Goal: Task Accomplishment & Management: Manage account settings

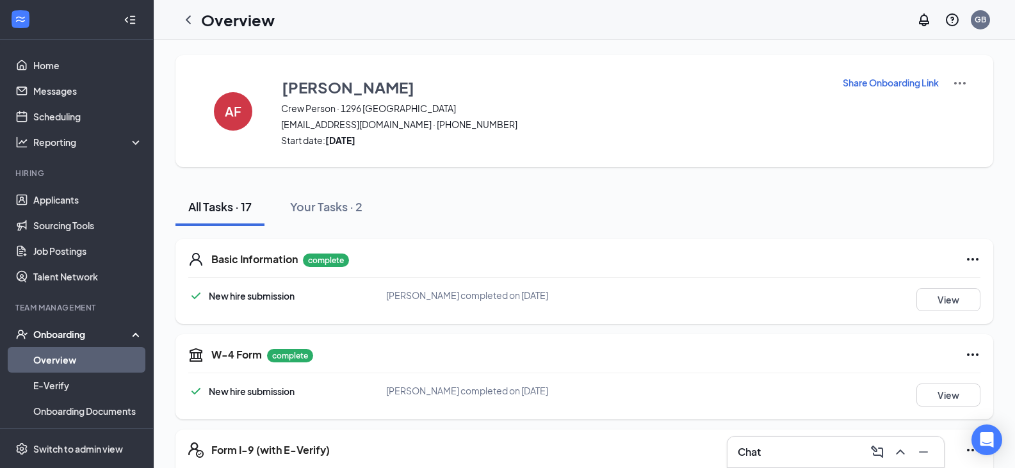
click at [78, 336] on div "Onboarding" at bounding box center [82, 334] width 99 height 13
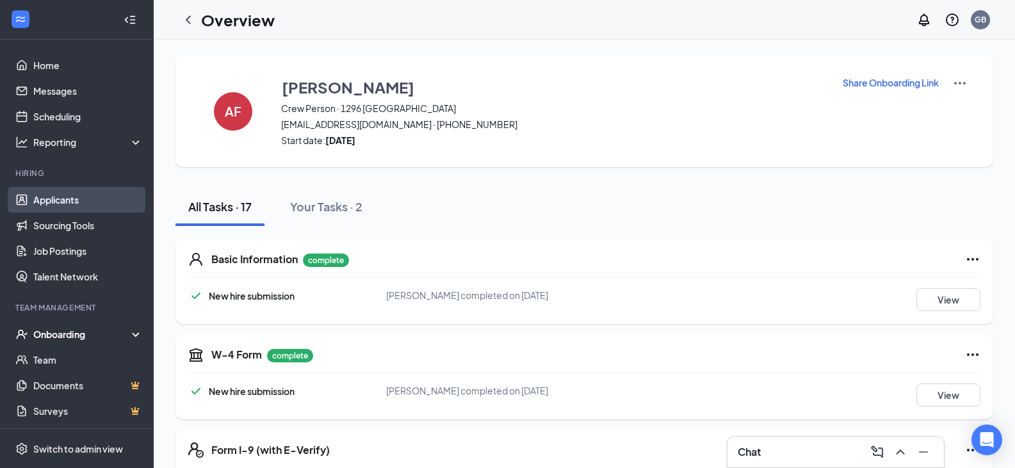
click at [78, 201] on link "Applicants" at bounding box center [88, 200] width 110 height 26
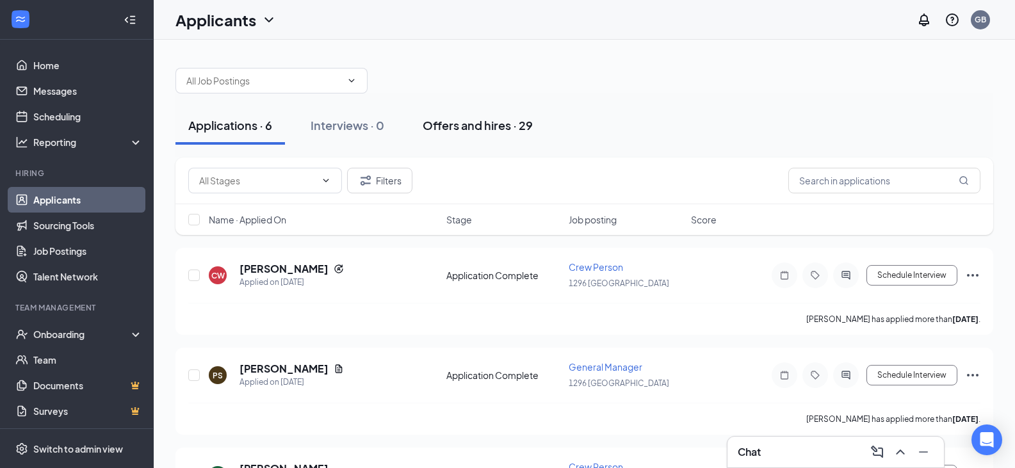
click at [473, 122] on div "Offers and hires · 29" at bounding box center [478, 125] width 110 height 16
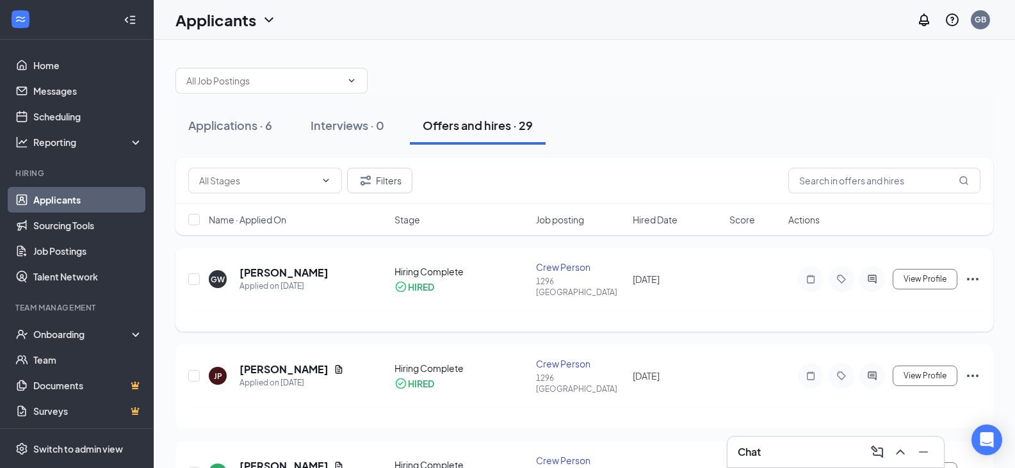
click at [971, 272] on icon "Ellipses" at bounding box center [972, 279] width 15 height 15
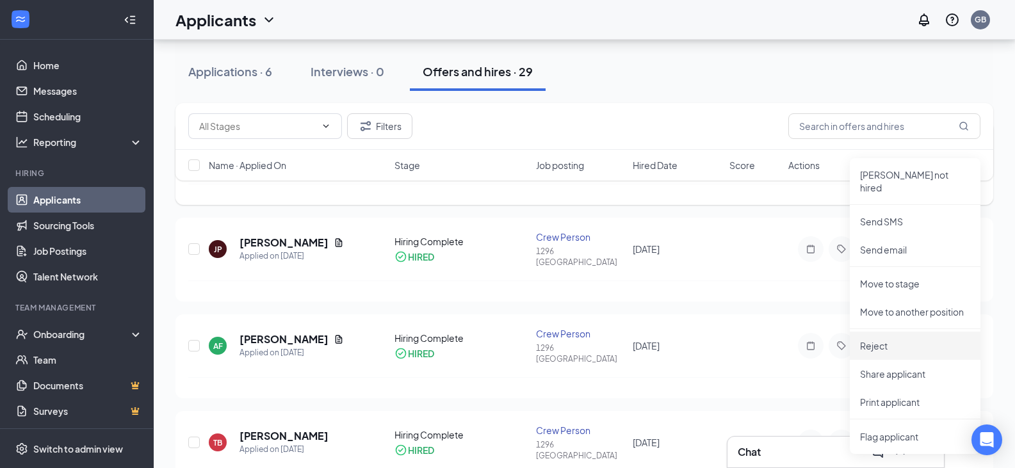
scroll to position [128, 0]
click at [901, 276] on p "Move to stage" at bounding box center [915, 282] width 110 height 13
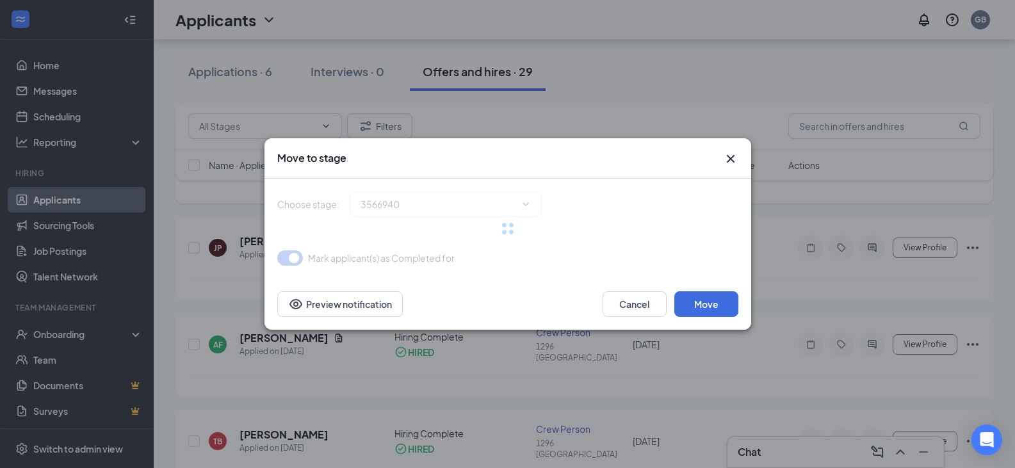
type input "Hiring Complete (current stage)"
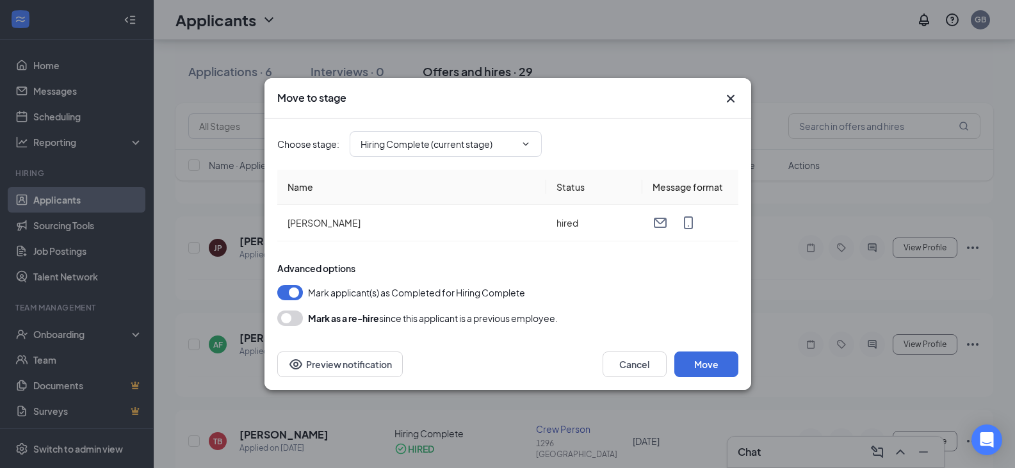
click at [729, 93] on icon "Cross" at bounding box center [730, 98] width 15 height 15
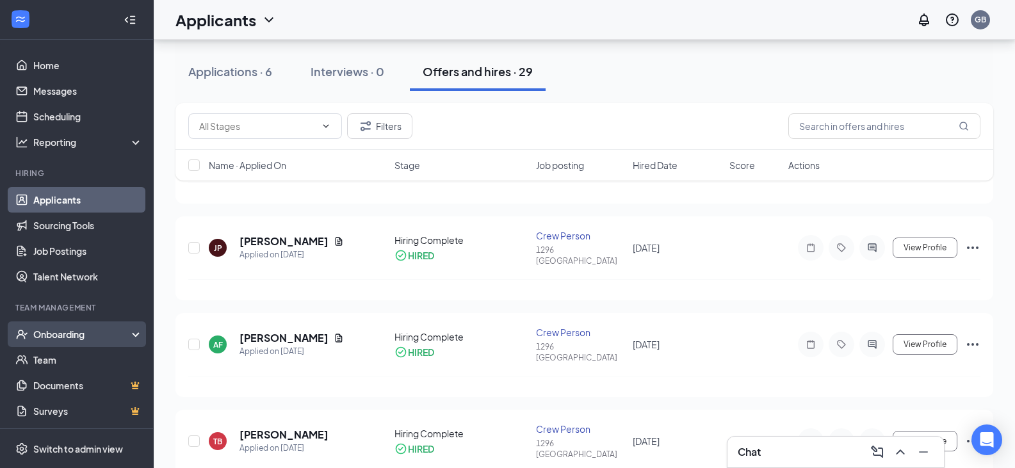
click at [87, 334] on div "Onboarding" at bounding box center [82, 334] width 99 height 13
click at [85, 359] on link "Overview" at bounding box center [88, 360] width 110 height 26
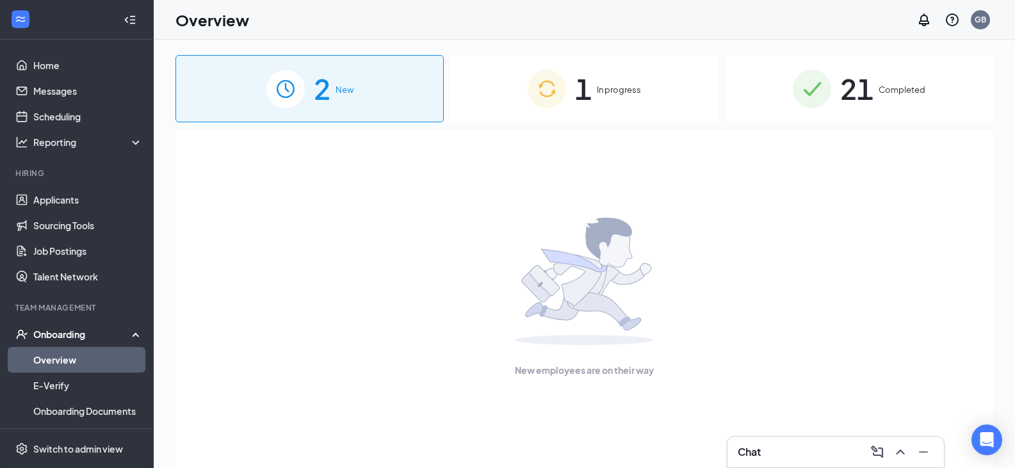
click at [630, 94] on span "In progress" at bounding box center [619, 89] width 44 height 13
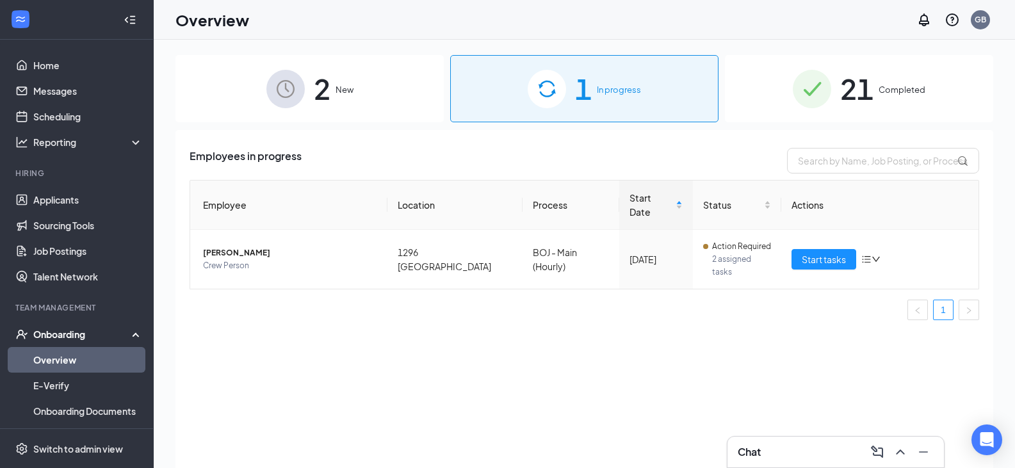
click at [855, 86] on span "21" at bounding box center [857, 89] width 33 height 44
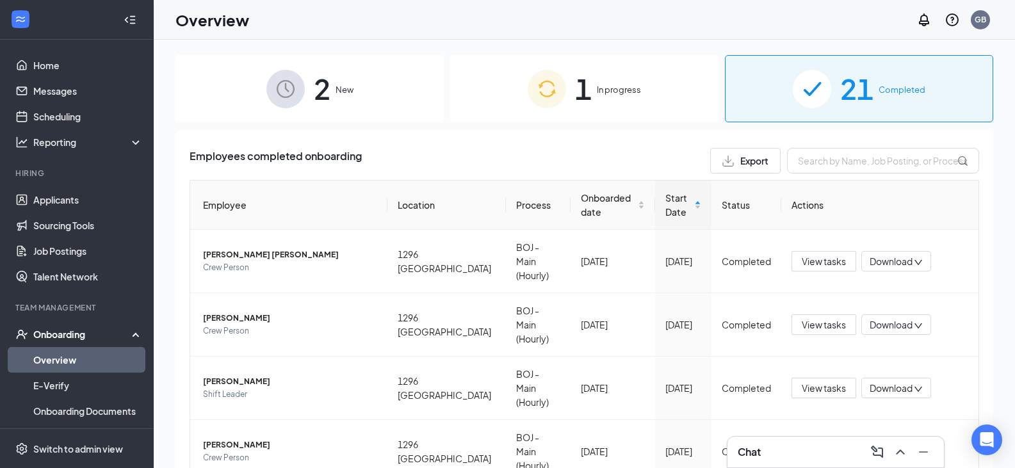
click at [591, 96] on div "1 In progress" at bounding box center [584, 88] width 268 height 67
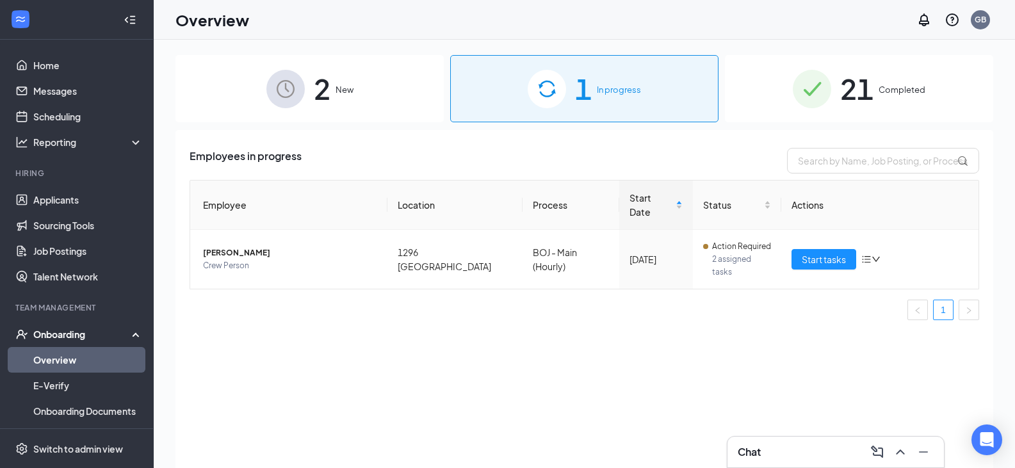
click at [354, 92] on div "2 New" at bounding box center [310, 88] width 268 height 67
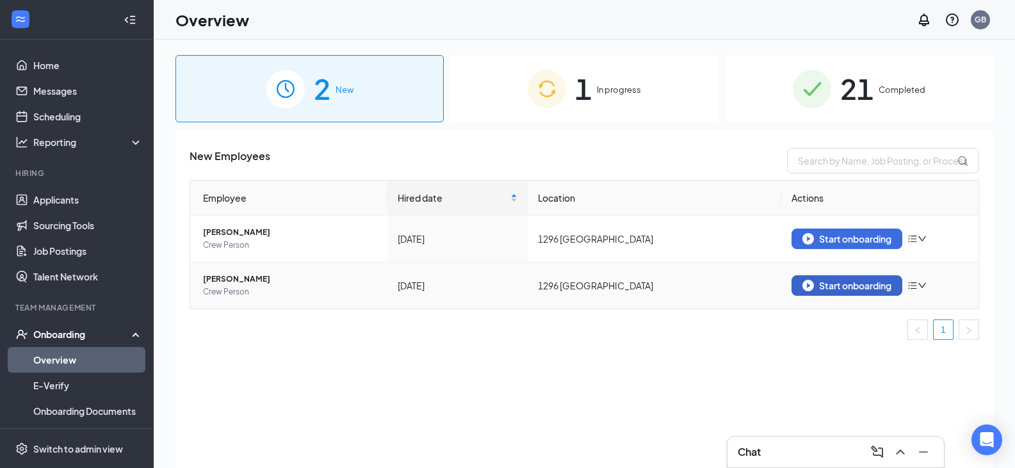
click at [874, 286] on div "Start onboarding" at bounding box center [847, 286] width 89 height 12
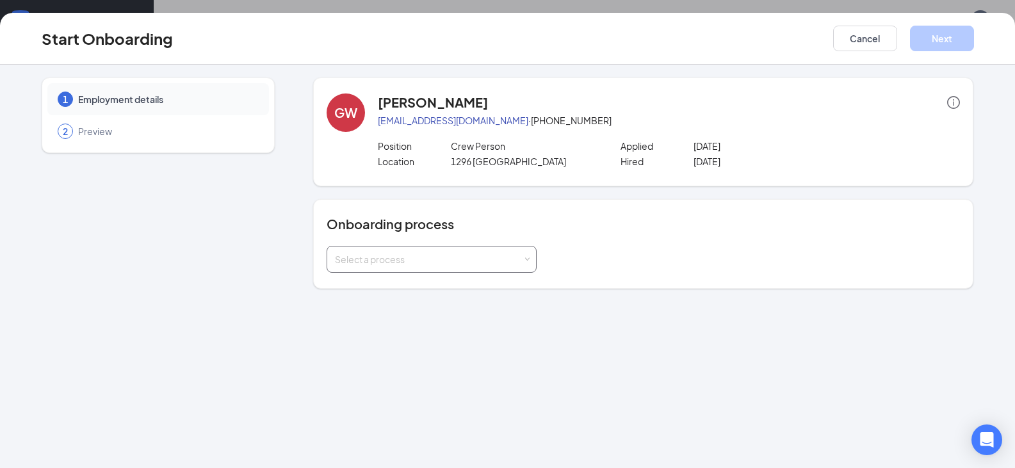
click at [513, 257] on div "Select a process" at bounding box center [429, 259] width 188 height 13
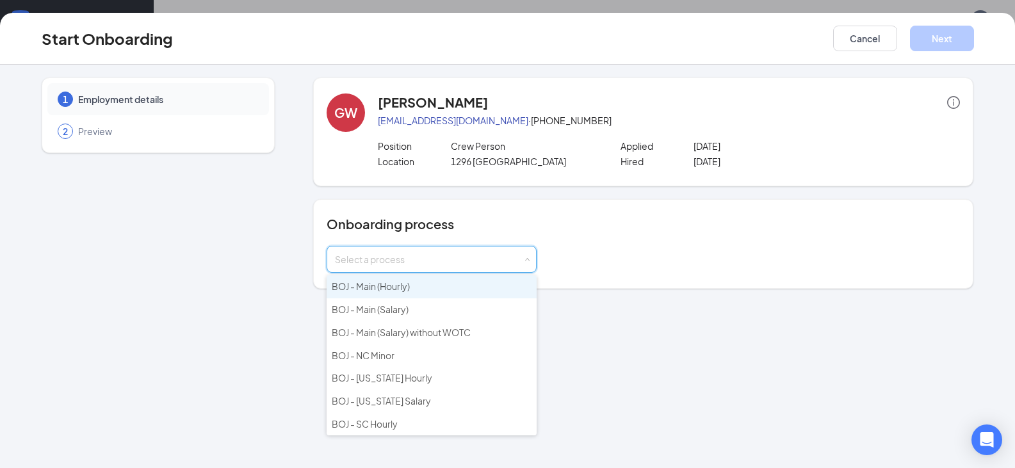
click at [463, 284] on li "BOJ - Main (Hourly)" at bounding box center [432, 286] width 210 height 23
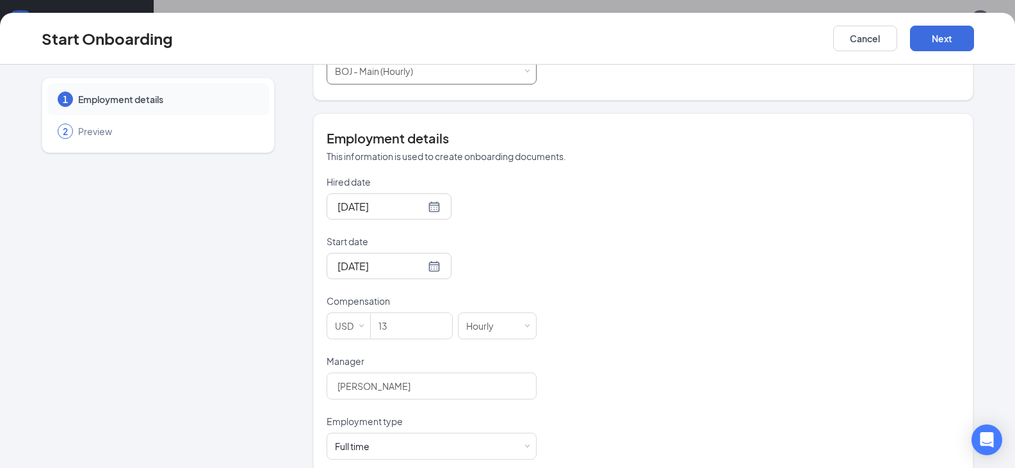
scroll to position [192, 0]
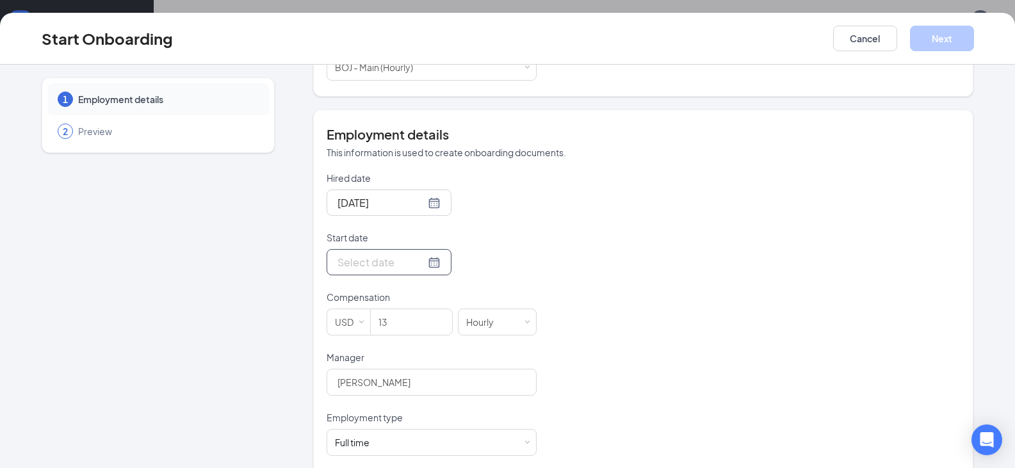
click at [417, 263] on div at bounding box center [389, 262] width 103 height 16
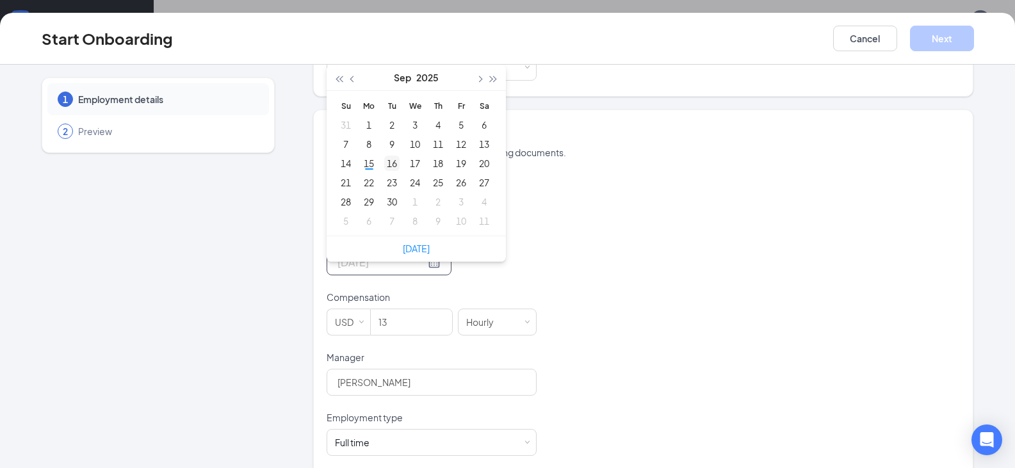
type input "[DATE]"
click at [390, 167] on div "16" at bounding box center [391, 163] width 15 height 15
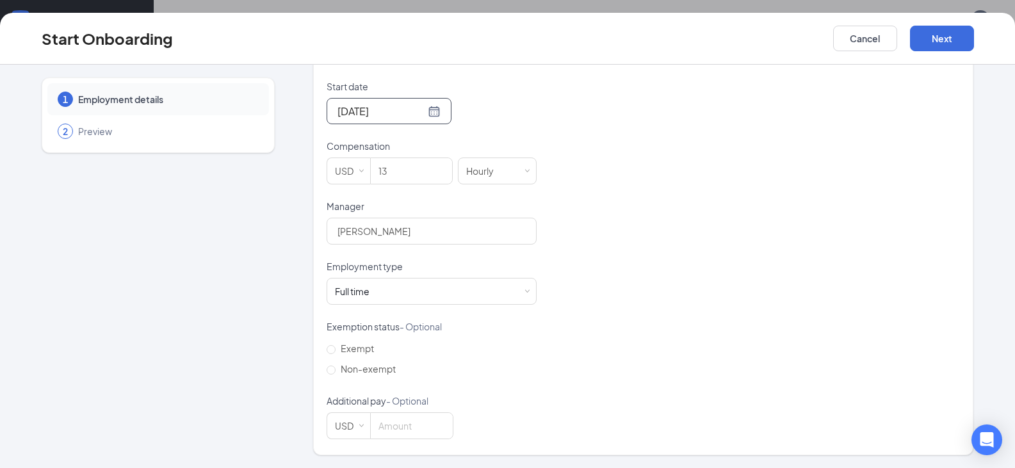
scroll to position [58, 0]
click at [947, 42] on button "Next" at bounding box center [942, 39] width 64 height 26
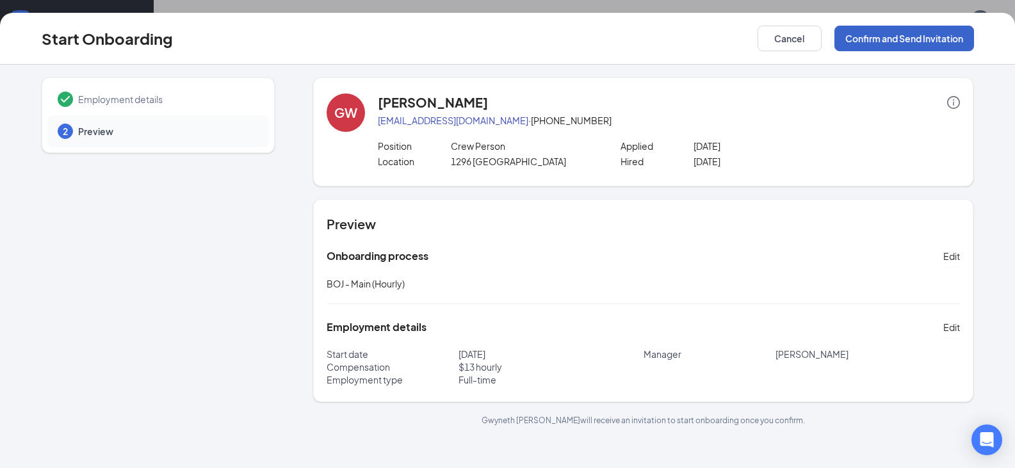
click at [910, 40] on button "Confirm and Send Invitation" at bounding box center [905, 39] width 140 height 26
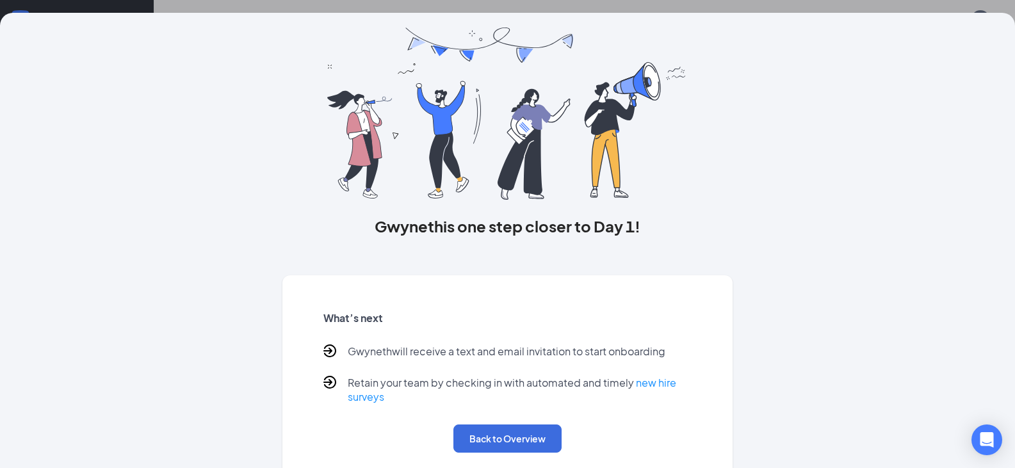
scroll to position [57, 0]
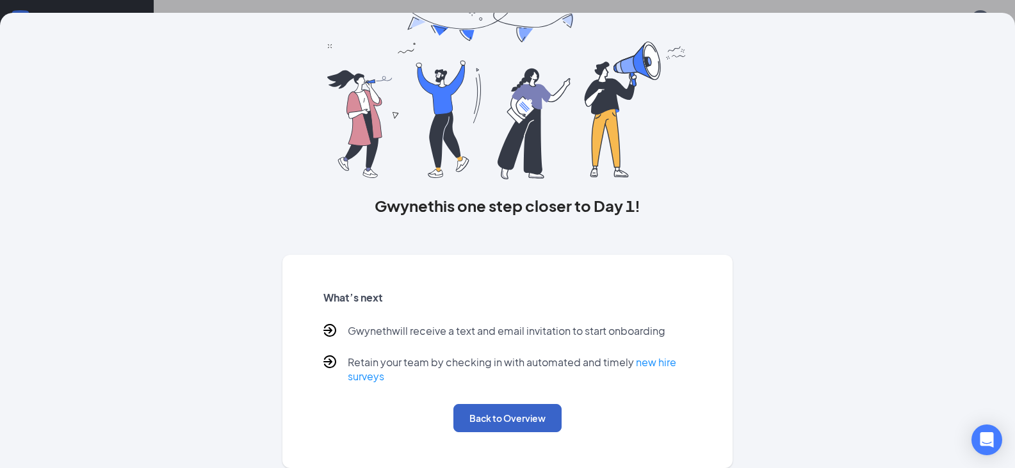
click at [496, 423] on button "Back to Overview" at bounding box center [508, 418] width 108 height 28
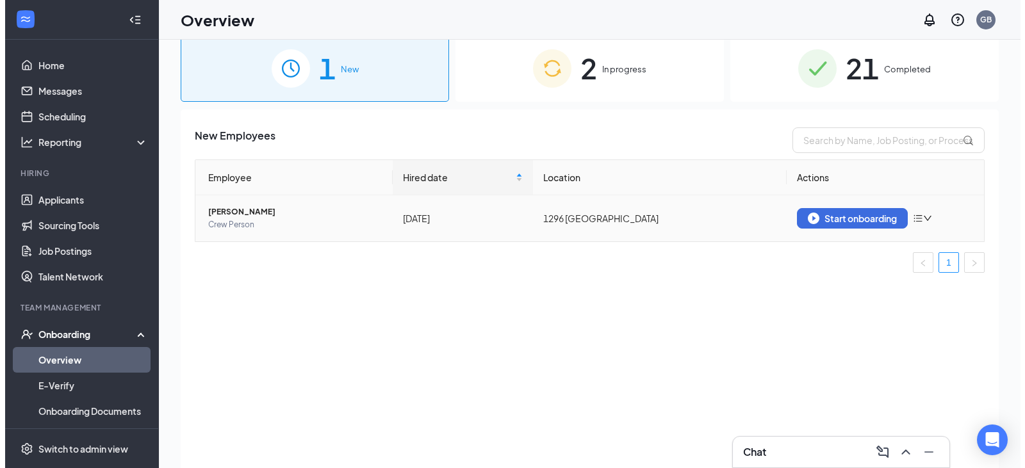
scroll to position [0, 0]
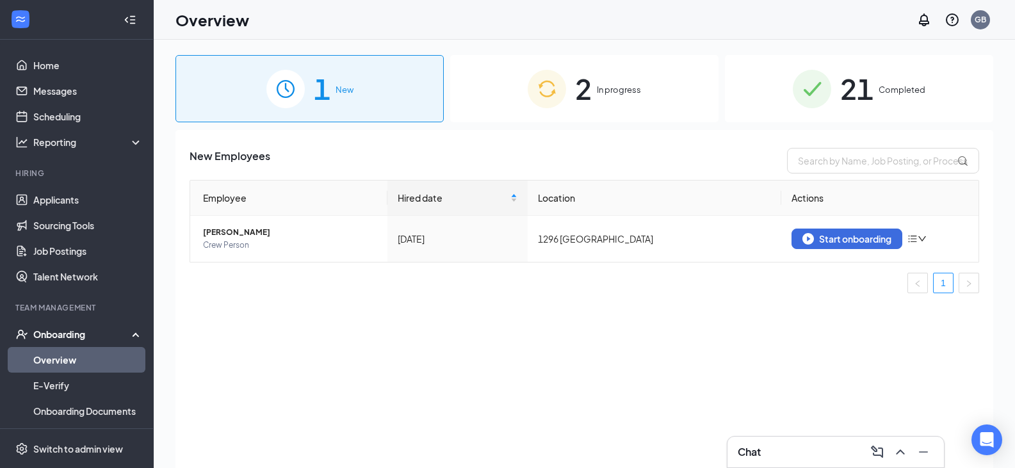
click at [656, 84] on div "2 In progress" at bounding box center [584, 88] width 268 height 67
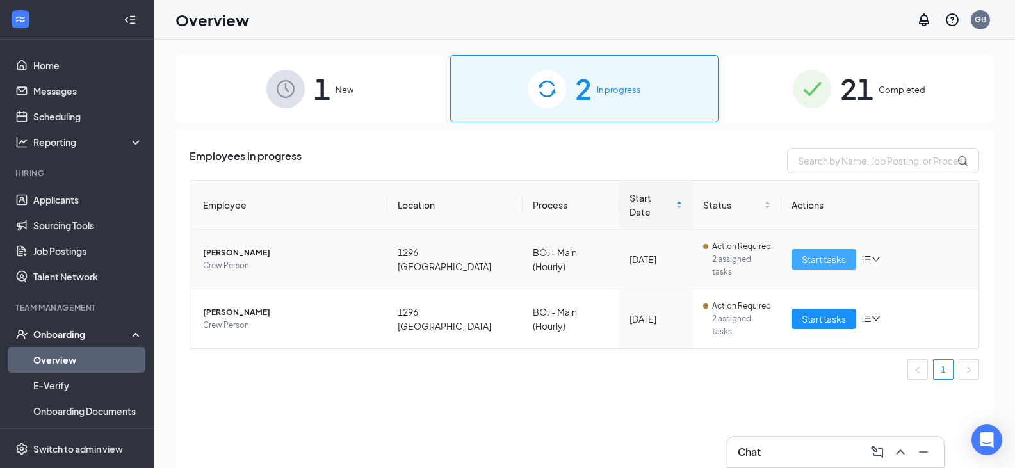
click at [820, 252] on span "Start tasks" at bounding box center [824, 259] width 44 height 14
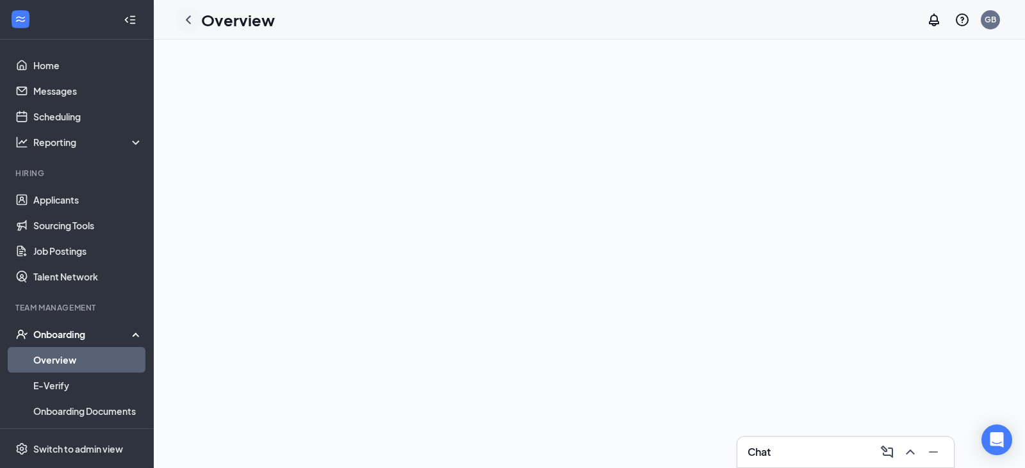
click at [186, 17] on icon "ChevronLeft" at bounding box center [188, 19] width 15 height 15
click at [85, 359] on link "Overview" at bounding box center [88, 360] width 110 height 26
click at [77, 331] on div "Onboarding" at bounding box center [82, 334] width 99 height 13
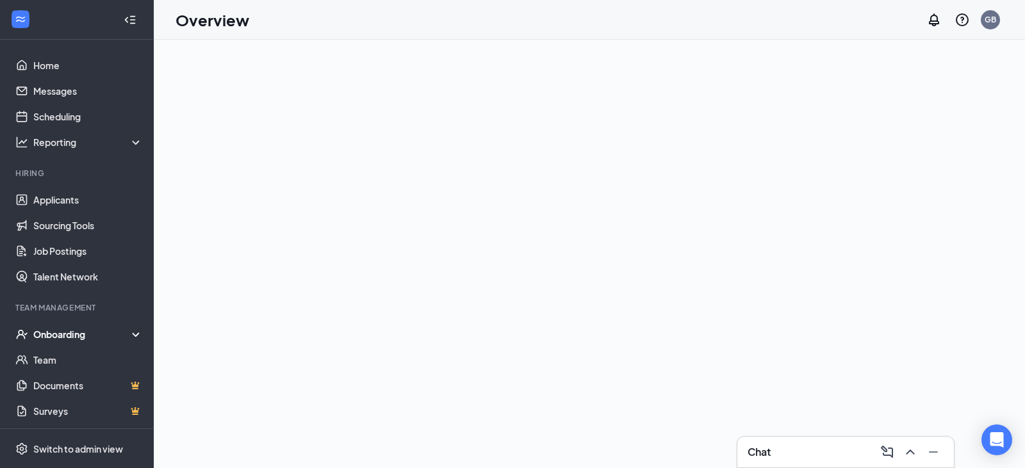
click at [76, 327] on div "Onboarding" at bounding box center [77, 335] width 154 height 26
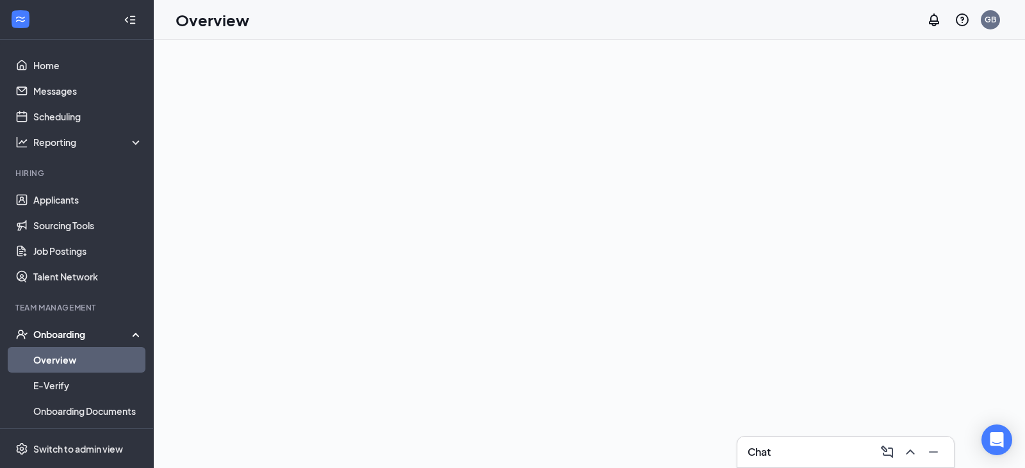
click at [72, 357] on link "Overview" at bounding box center [88, 360] width 110 height 26
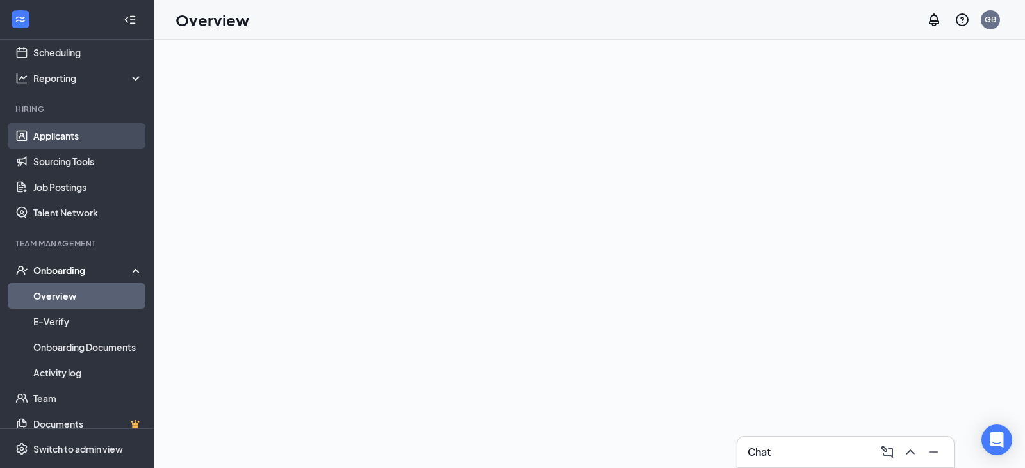
click at [62, 138] on link "Applicants" at bounding box center [88, 136] width 110 height 26
click at [62, 133] on link "Applicants" at bounding box center [88, 136] width 110 height 26
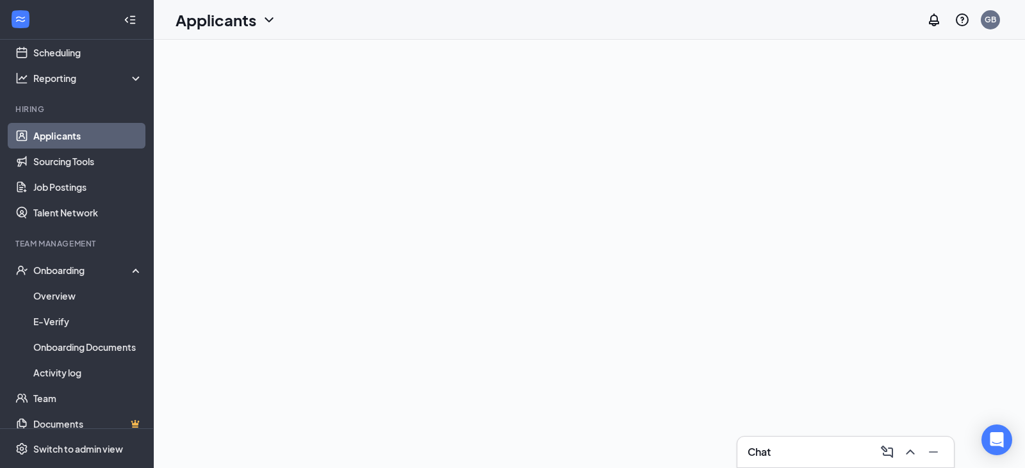
click at [268, 19] on icon "ChevronDown" at bounding box center [268, 19] width 15 height 15
click at [438, 167] on div at bounding box center [589, 254] width 871 height 429
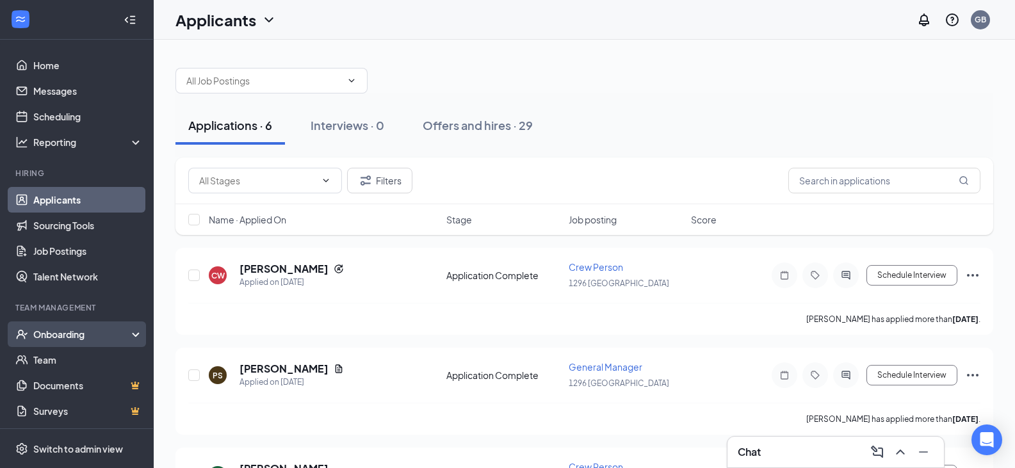
click at [62, 334] on div "Onboarding" at bounding box center [82, 334] width 99 height 13
click at [61, 358] on link "Overview" at bounding box center [88, 360] width 110 height 26
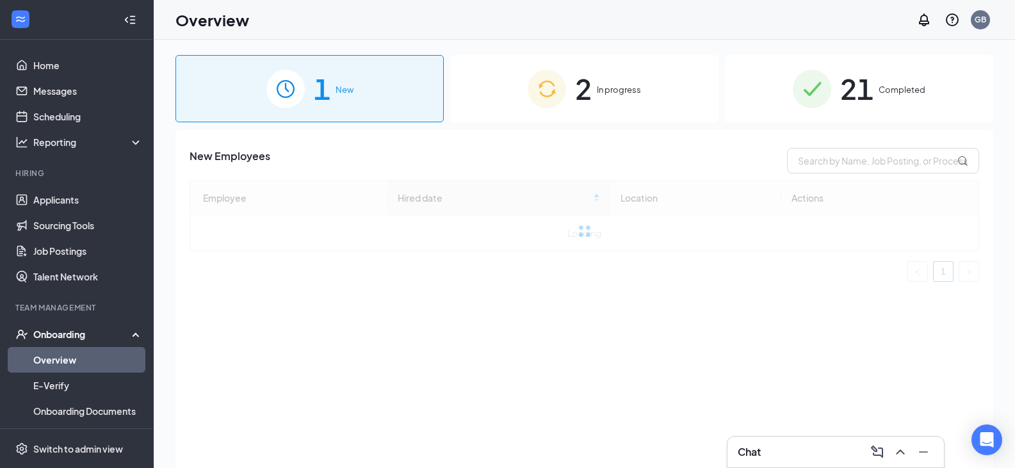
click at [662, 91] on div "2 In progress" at bounding box center [584, 88] width 268 height 67
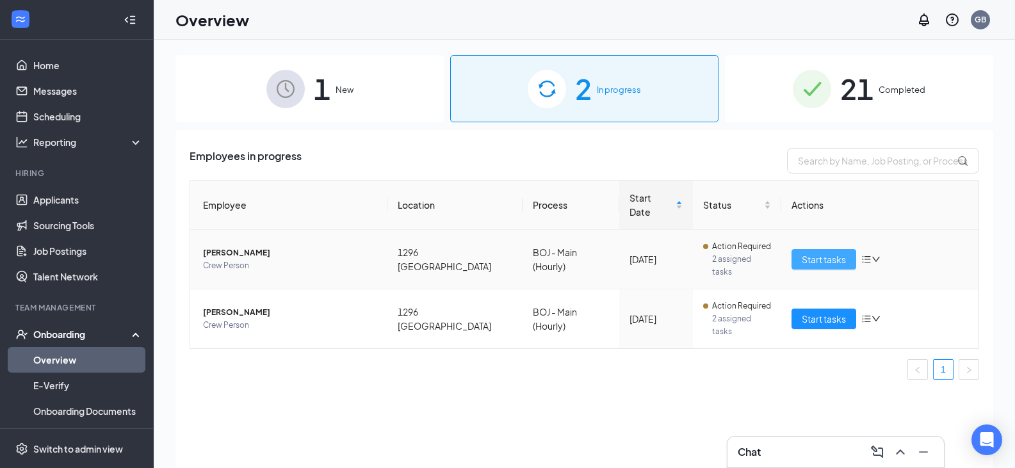
click at [803, 252] on span "Start tasks" at bounding box center [824, 259] width 44 height 14
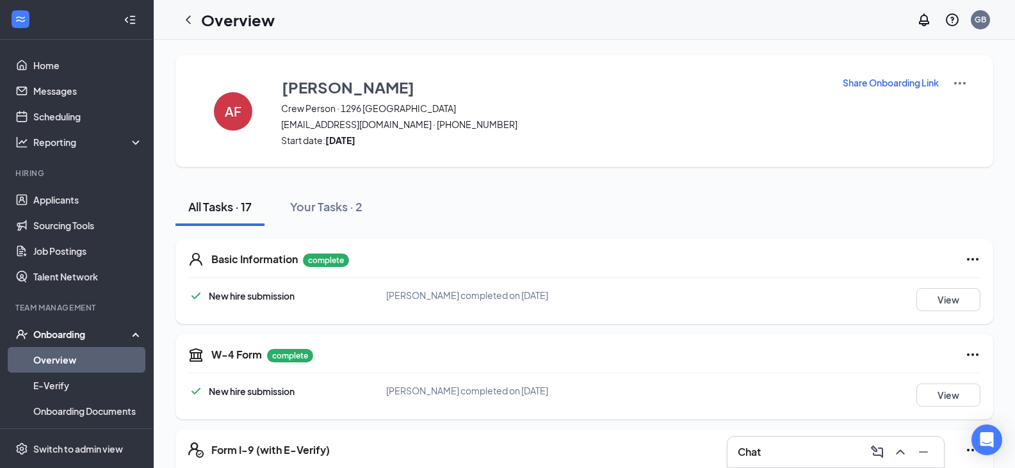
click at [861, 84] on p "Share Onboarding Link" at bounding box center [891, 82] width 96 height 13
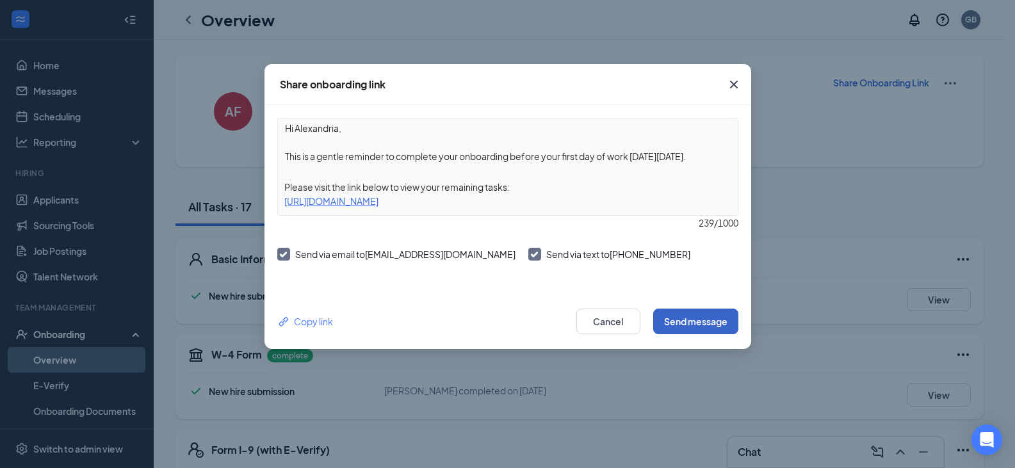
click at [679, 322] on button "Send message" at bounding box center [695, 322] width 85 height 26
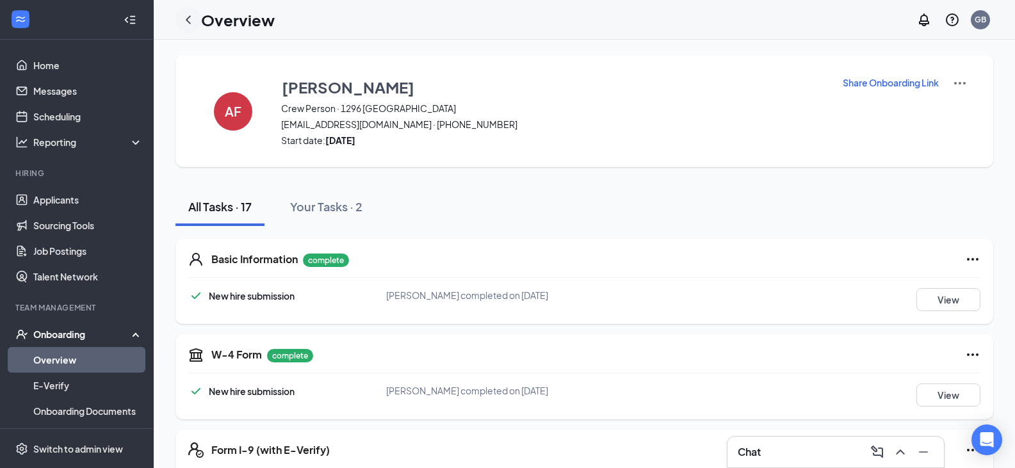
click at [188, 19] on icon "ChevronLeft" at bounding box center [188, 19] width 15 height 15
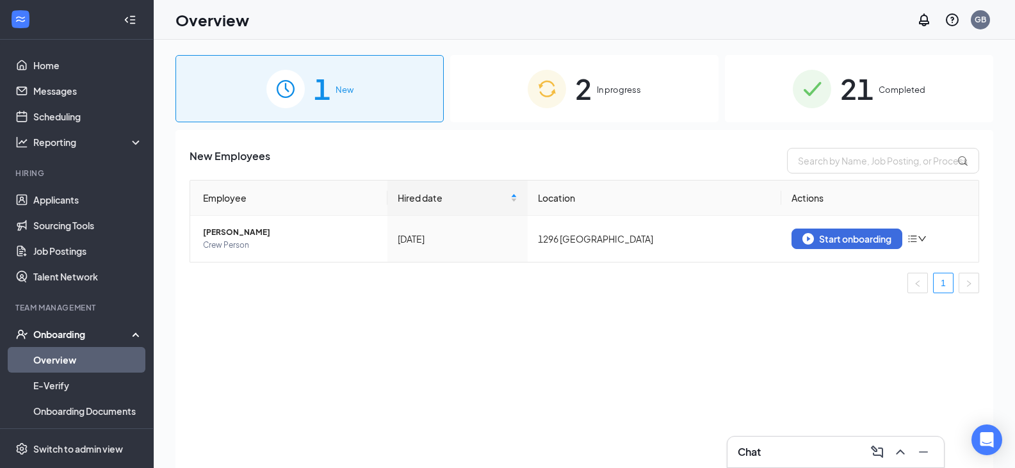
click at [631, 86] on span "In progress" at bounding box center [619, 89] width 44 height 13
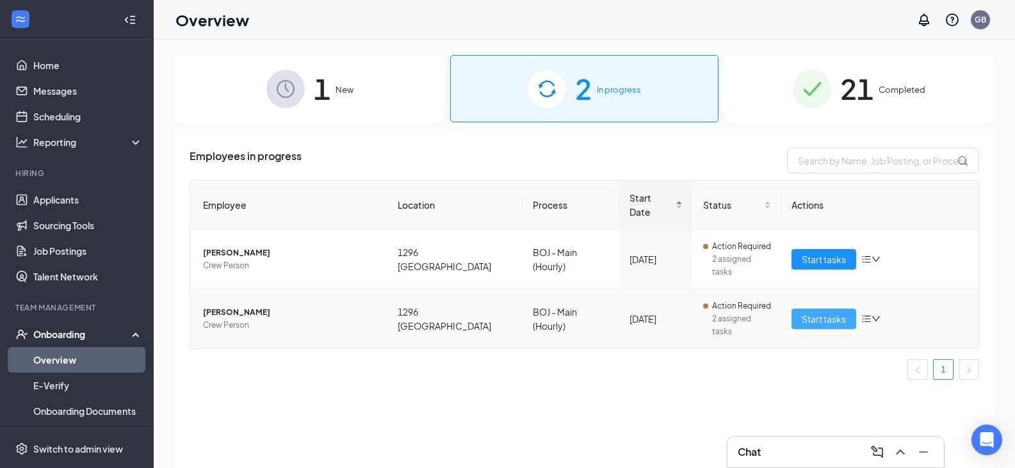
click at [808, 312] on span "Start tasks" at bounding box center [824, 319] width 44 height 14
